Goal: Task Accomplishment & Management: Use online tool/utility

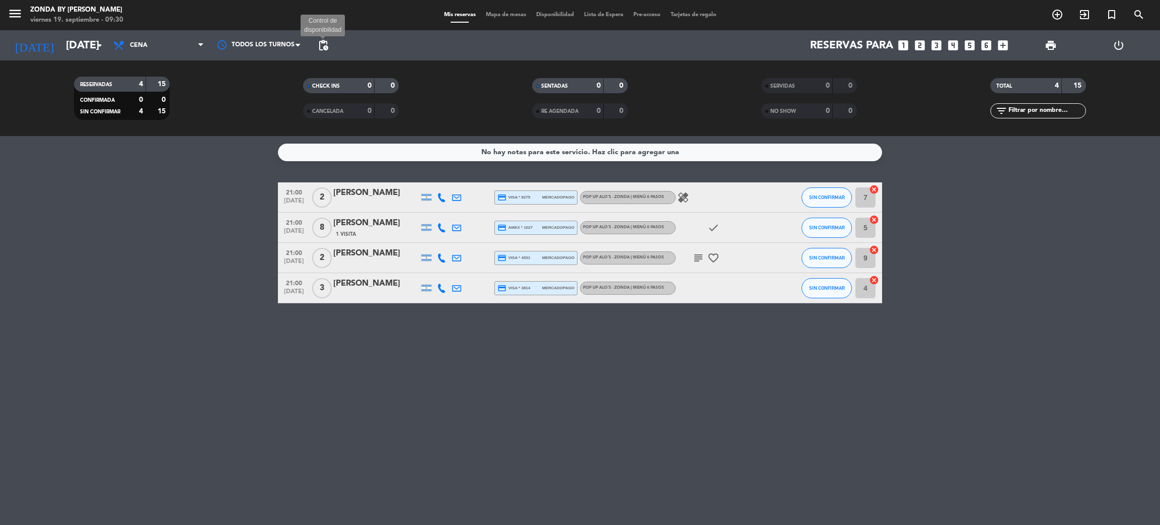
click at [320, 49] on span "pending_actions" at bounding box center [323, 45] width 12 height 12
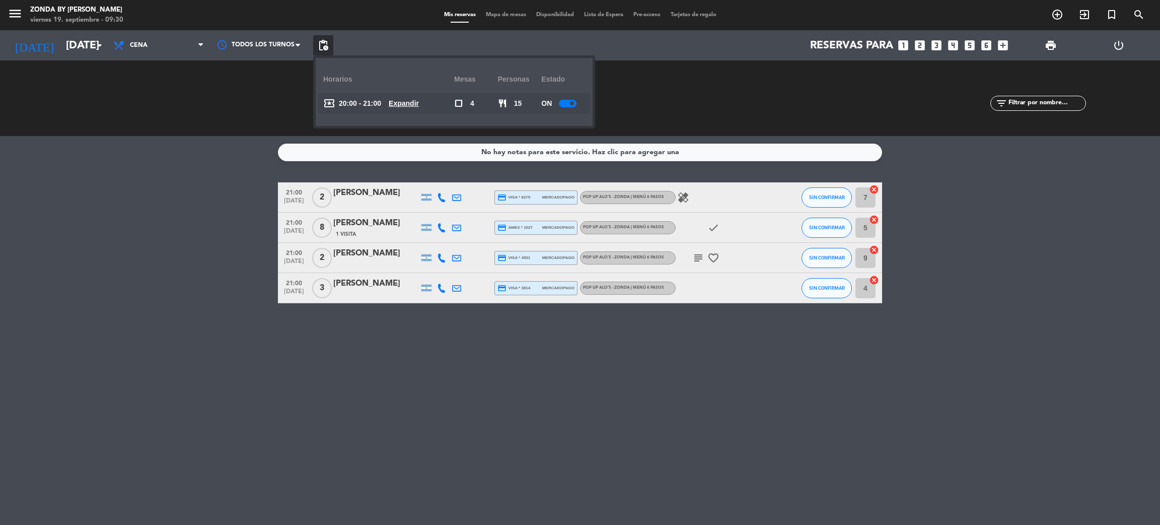
click at [414, 106] on u "Expandir" at bounding box center [404, 103] width 30 height 8
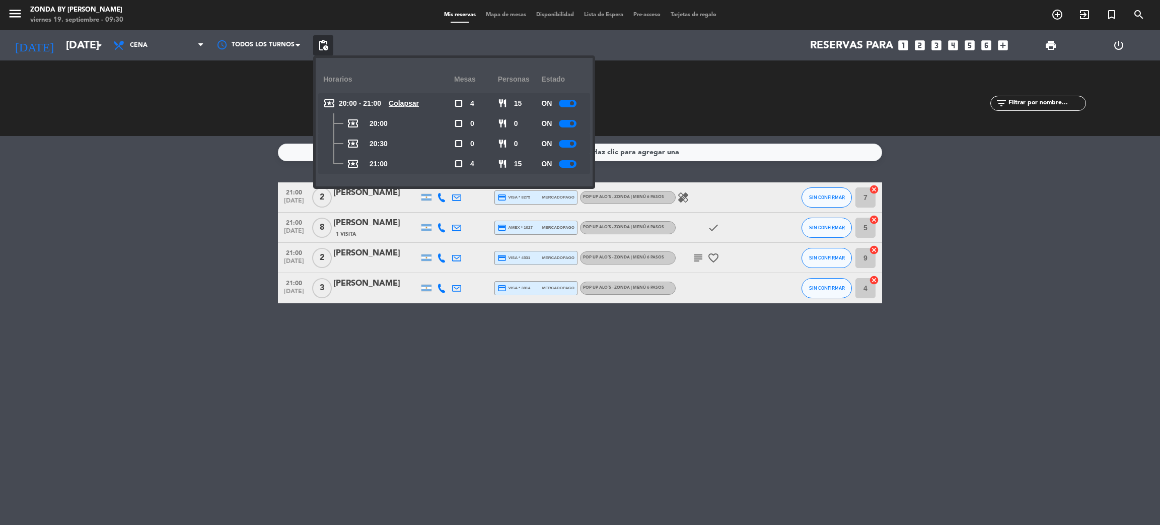
click at [570, 165] on div at bounding box center [568, 164] width 18 height 8
click at [105, 250] on bookings-row "21:00 [DATE] 2 [PERSON_NAME] credit_card visa * 8275 mercadopago Pop Up ALO´S -…" at bounding box center [580, 242] width 1160 height 121
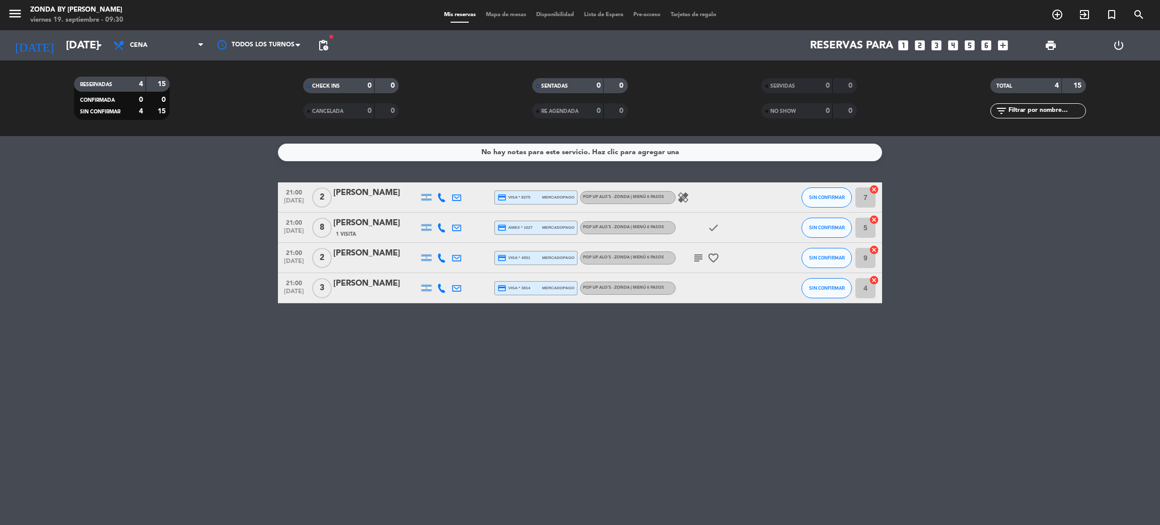
click at [331, 442] on div "No hay notas para este servicio. Haz clic para agregar una 21:00 [DATE] 2 [PERS…" at bounding box center [580, 330] width 1160 height 389
click at [319, 38] on span "pending_actions" at bounding box center [323, 45] width 20 height 20
click at [318, 41] on span "pending_actions" at bounding box center [323, 45] width 12 height 12
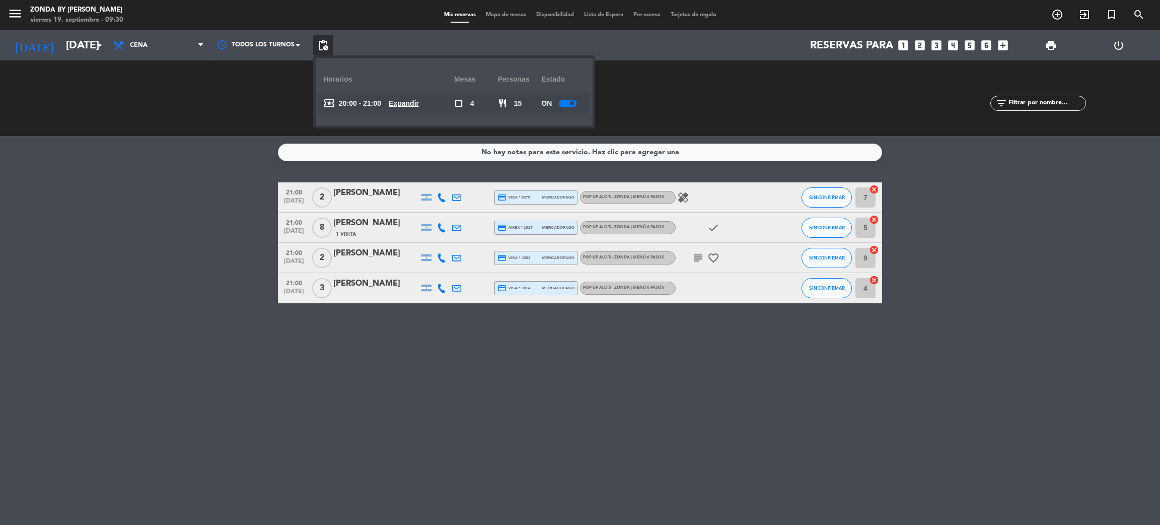
click at [418, 101] on u "Expandir" at bounding box center [404, 103] width 30 height 8
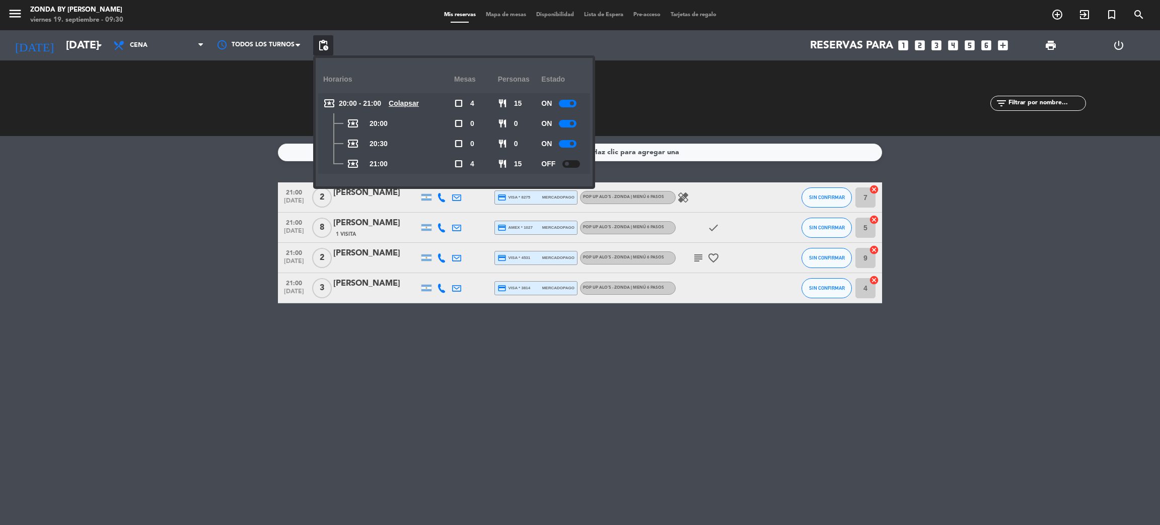
click at [162, 404] on div "No hay notas para este servicio. Haz clic para agregar una 21:00 [DATE] 2 [PERS…" at bounding box center [580, 330] width 1160 height 389
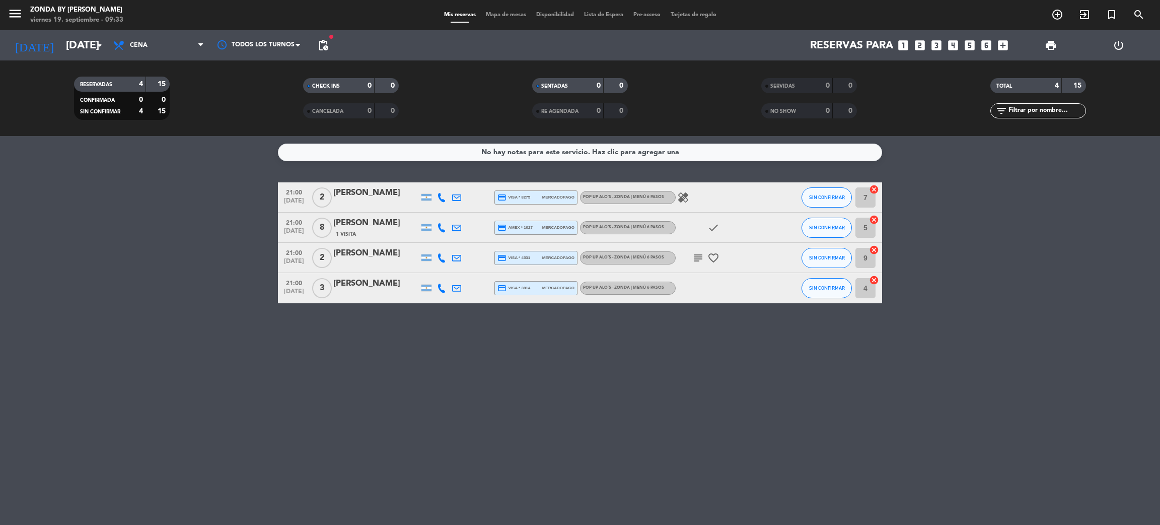
click at [80, 312] on div "No hay notas para este servicio. Haz clic para agregar una 21:00 [DATE] 2 [PERS…" at bounding box center [580, 330] width 1160 height 389
click at [498, 16] on span "Mapa de mesas" at bounding box center [506, 15] width 50 height 6
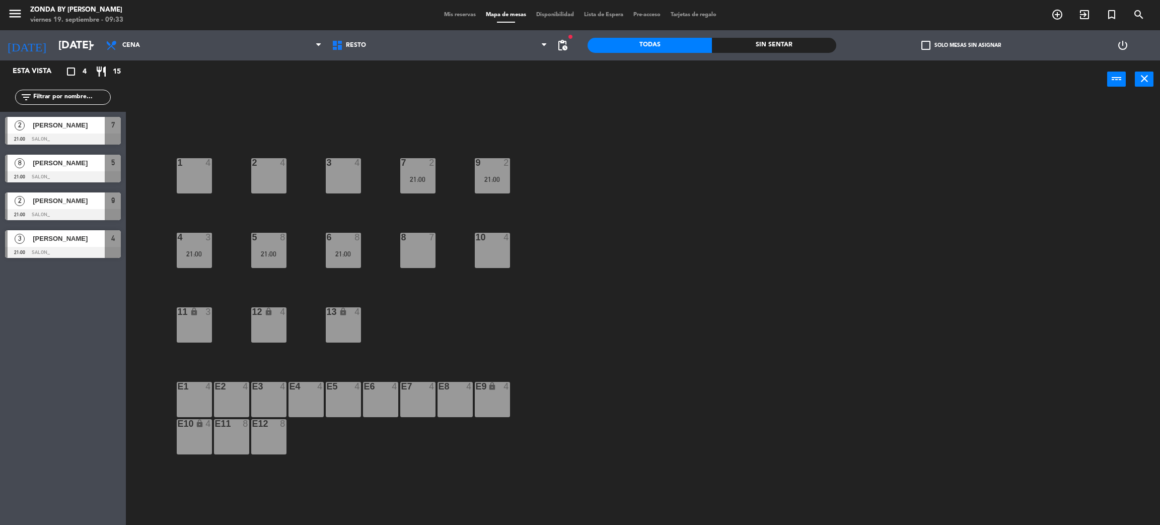
drag, startPoint x: 189, startPoint y: 326, endPoint x: 185, endPoint y: 314, distance: 12.7
click at [178, 314] on div "11" at bounding box center [178, 311] width 1 height 9
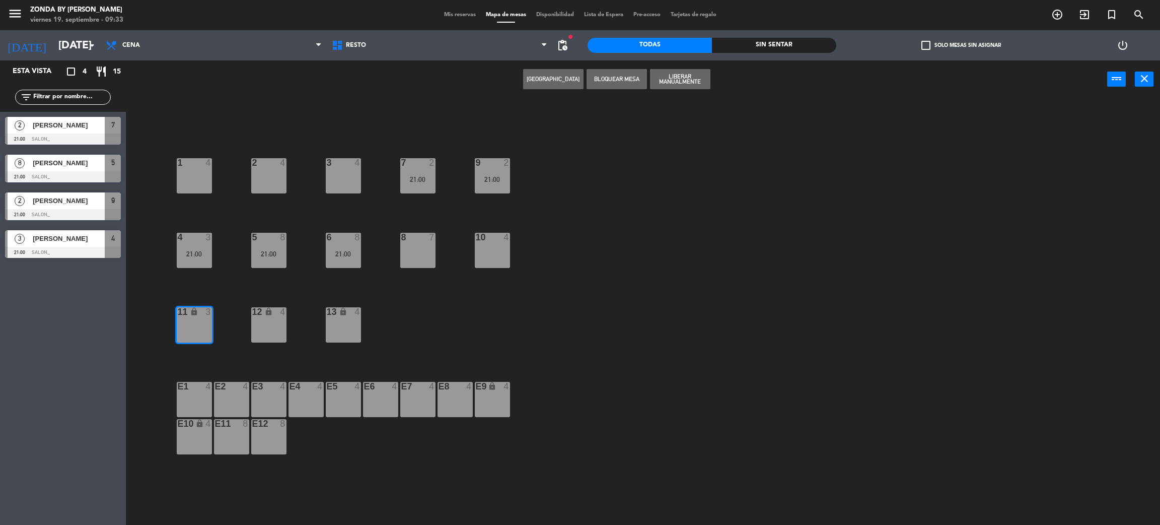
click at [178, 314] on div "11" at bounding box center [178, 311] width 1 height 9
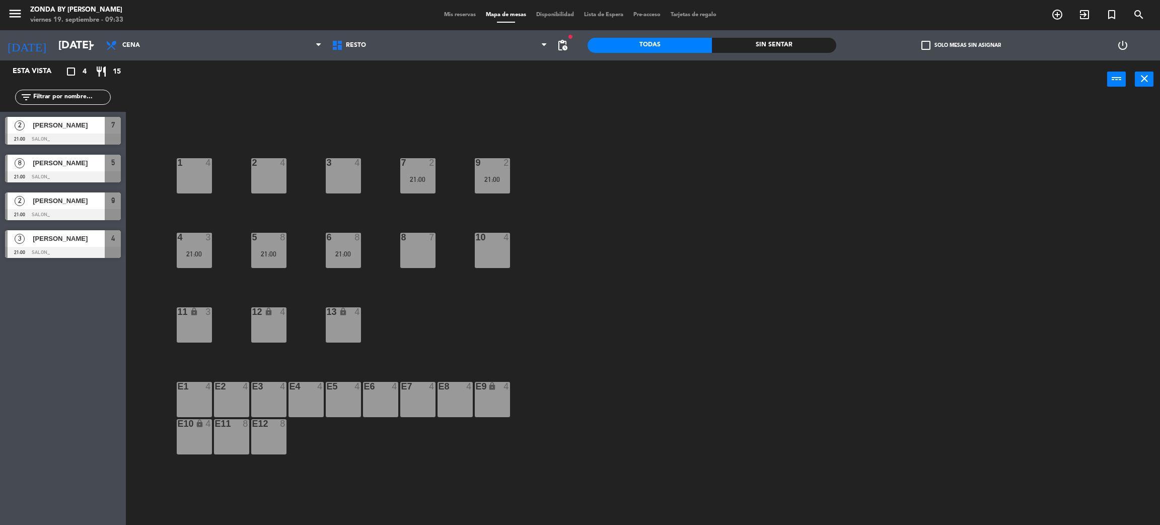
click at [178, 314] on div "11" at bounding box center [178, 311] width 1 height 9
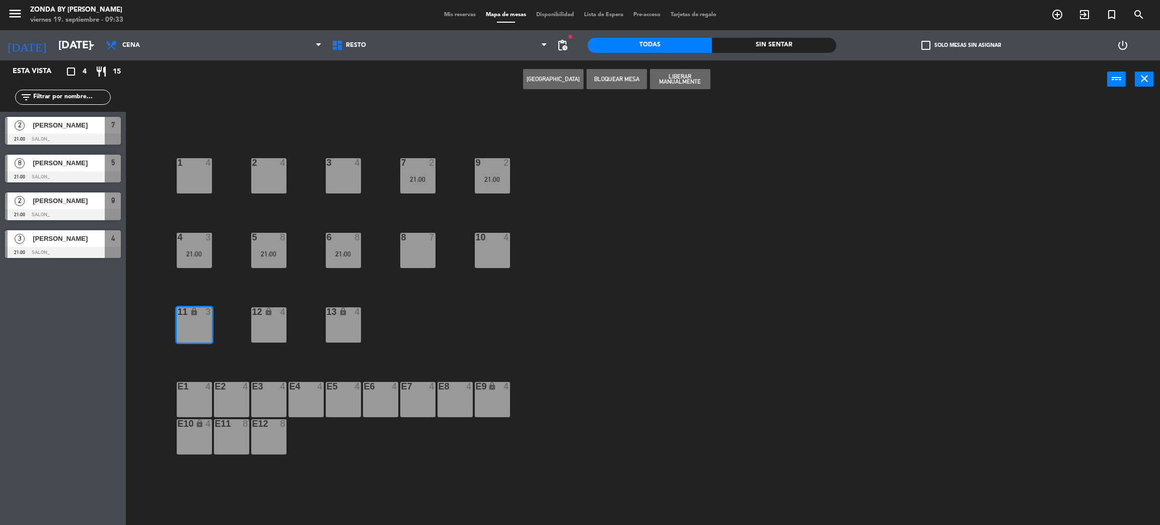
click at [679, 81] on button "Liberar Manualmente" at bounding box center [680, 79] width 60 height 20
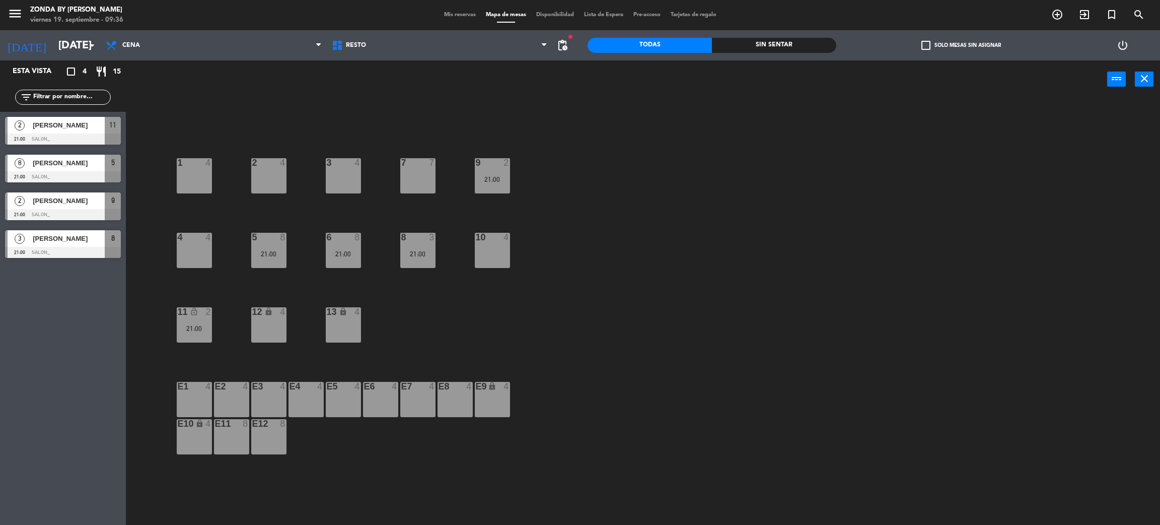
click at [11, 406] on div "Esta vista crop_square 4 restaurant 15 filter_list 2 [PERSON_NAME] 21:00 SALON_…" at bounding box center [63, 292] width 126 height 464
